Goal: Check status: Check status

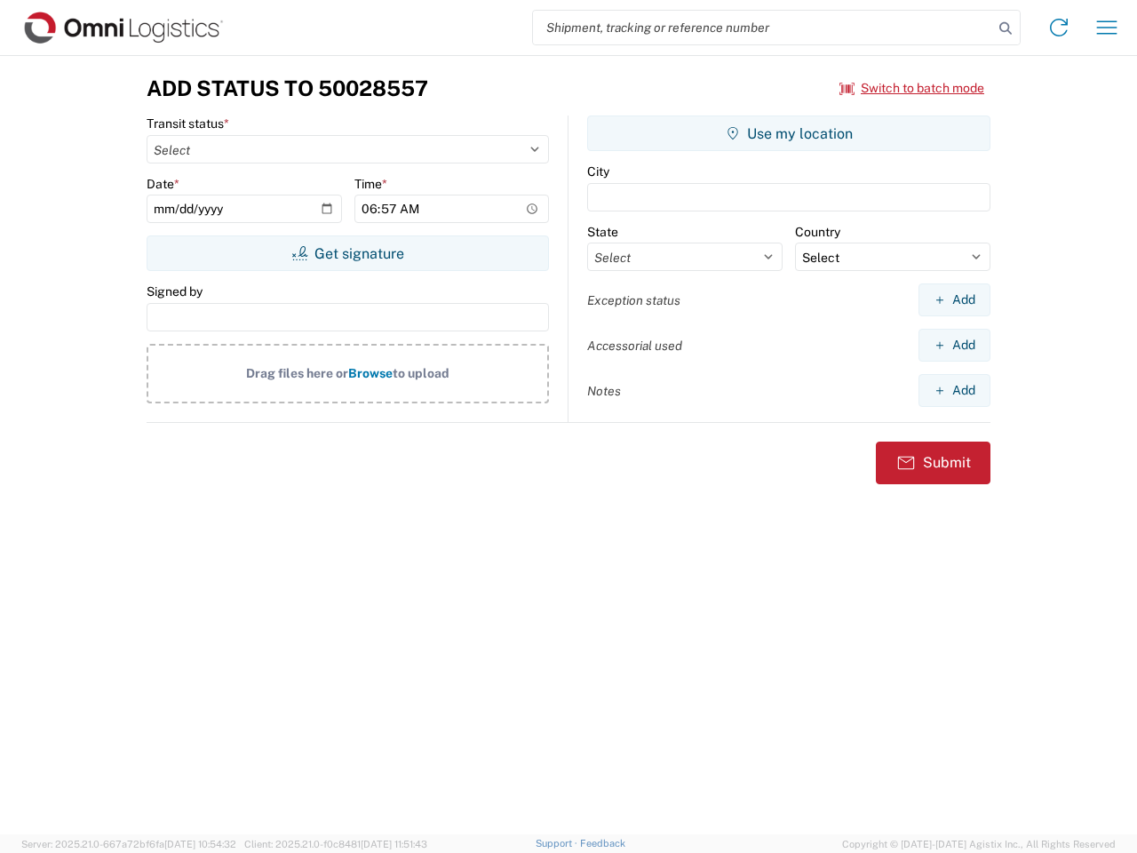
click at [763, 28] on input "search" at bounding box center [763, 28] width 460 height 34
click at [1005, 28] on icon at bounding box center [1005, 28] width 25 height 25
click at [1059, 28] on icon at bounding box center [1058, 27] width 28 height 28
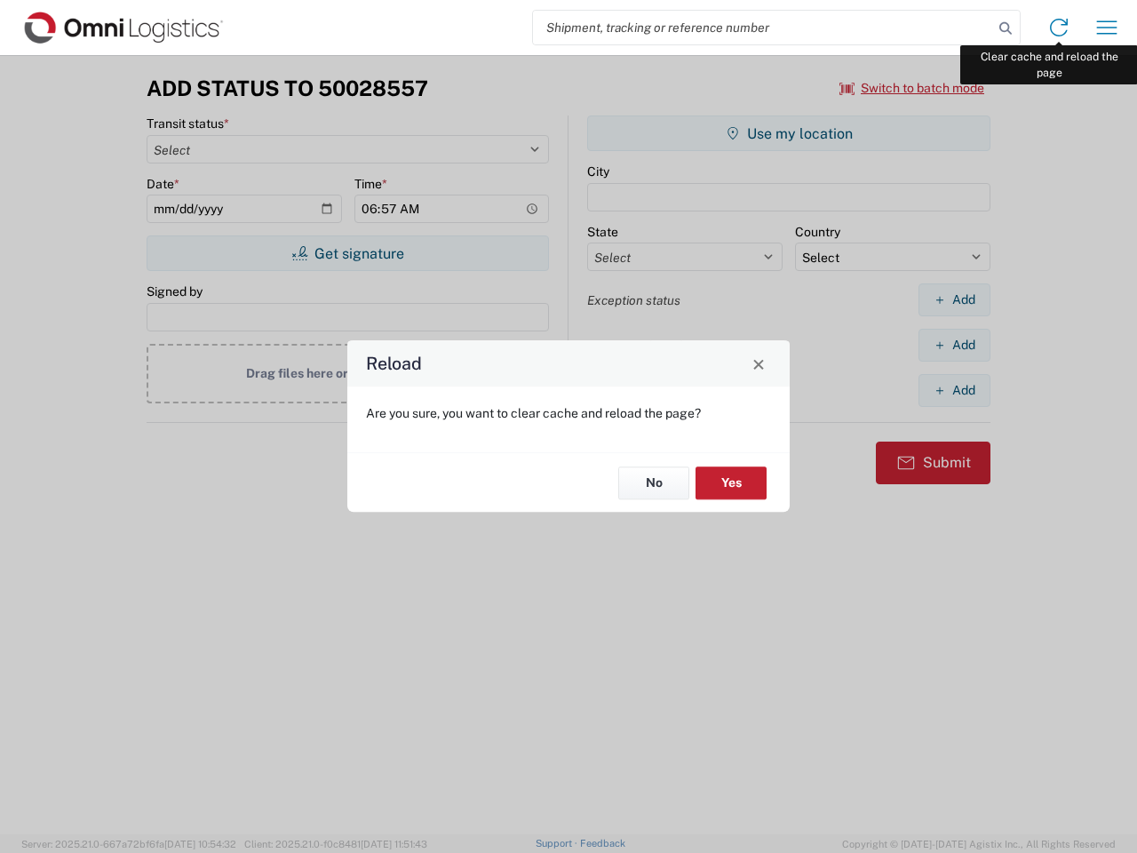
click at [1107, 28] on div "Reload Are you sure, you want to clear cache and reload the page? No Yes" at bounding box center [568, 426] width 1137 height 853
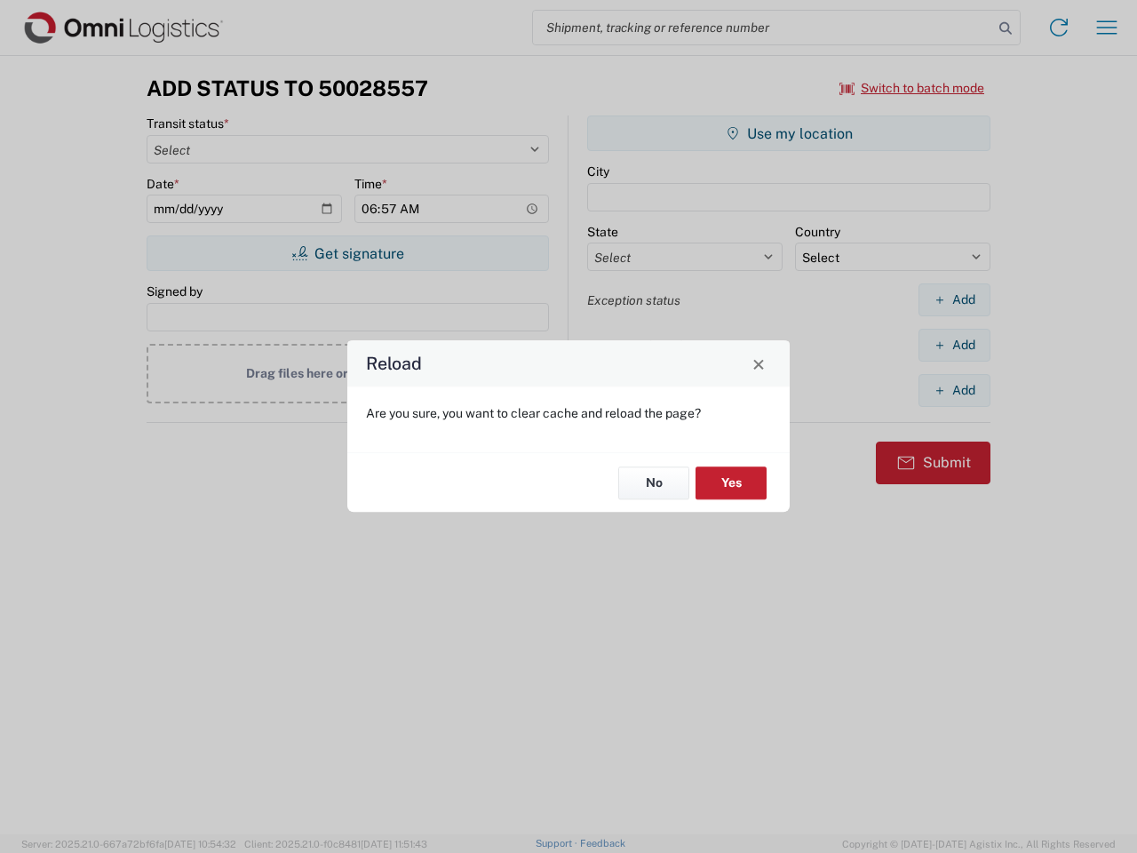
click at [912, 88] on div "Reload Are you sure, you want to clear cache and reload the page? No Yes" at bounding box center [568, 426] width 1137 height 853
click at [347, 253] on div "Reload Are you sure, you want to clear cache and reload the page? No Yes" at bounding box center [568, 426] width 1137 height 853
click at [789, 133] on div "Reload Are you sure, you want to clear cache and reload the page? No Yes" at bounding box center [568, 426] width 1137 height 853
click at [954, 299] on div "Reload Are you sure, you want to clear cache and reload the page? No Yes" at bounding box center [568, 426] width 1137 height 853
click at [954, 345] on div "Reload Are you sure, you want to clear cache and reload the page? No Yes" at bounding box center [568, 426] width 1137 height 853
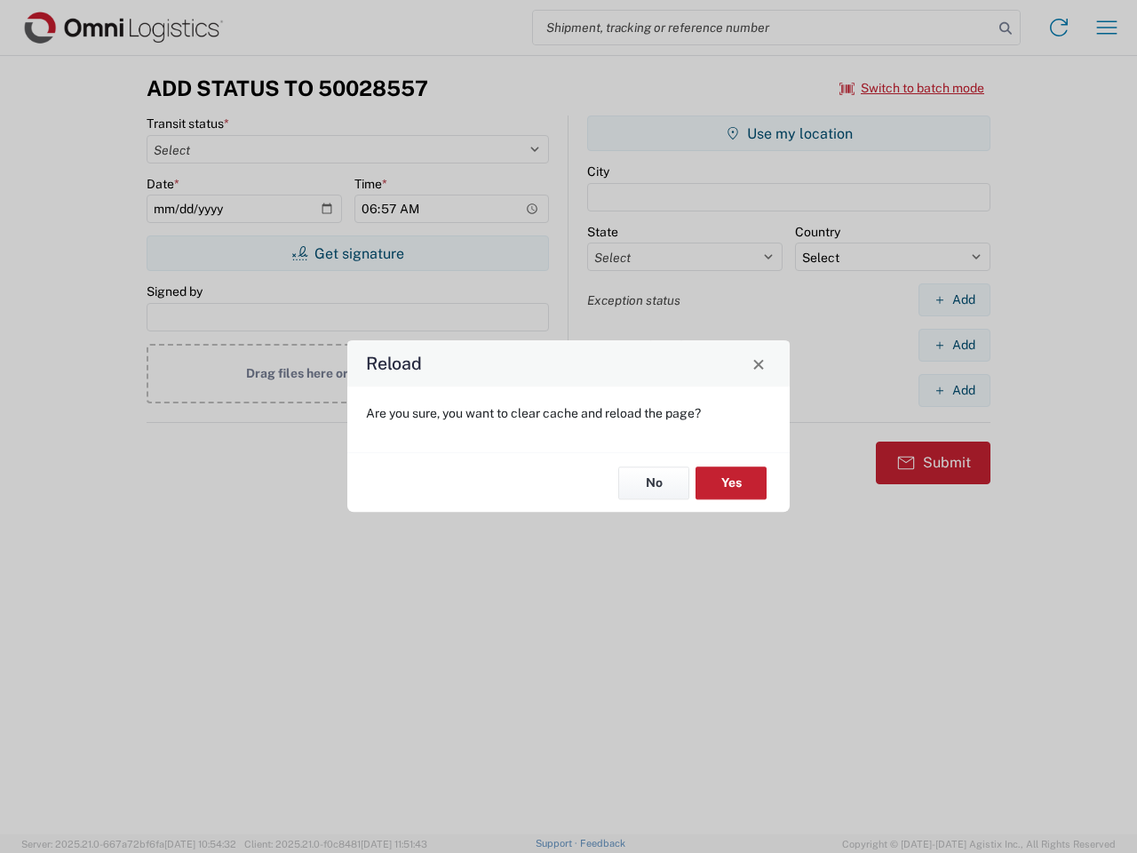
click at [954, 390] on div "Reload Are you sure, you want to clear cache and reload the page? No Yes" at bounding box center [568, 426] width 1137 height 853
